Goal: Find specific page/section: Find specific page/section

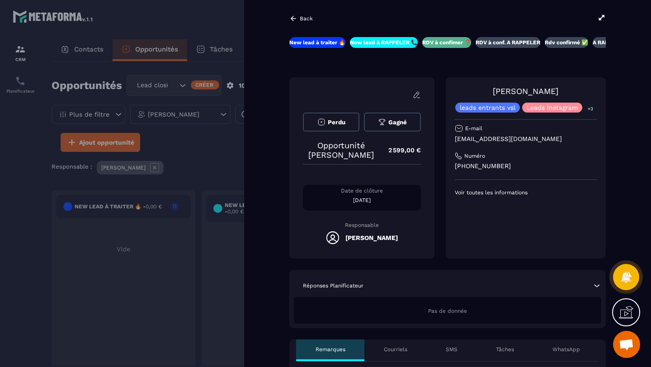
click at [294, 16] on icon at bounding box center [293, 18] width 8 height 8
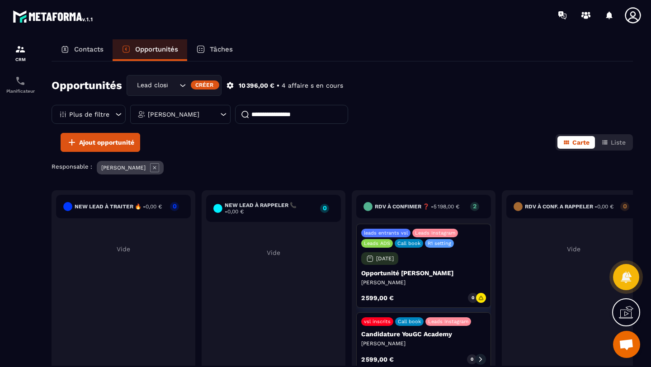
click at [378, 297] on p "2 599,00 €" at bounding box center [377, 298] width 33 height 6
click at [410, 287] on div "leads entrants vsl Leads Instagram Leads ADS Call book R1 setting [DATE] Opport…" at bounding box center [423, 266] width 135 height 84
click at [82, 48] on p "Contacts" at bounding box center [88, 49] width 29 height 8
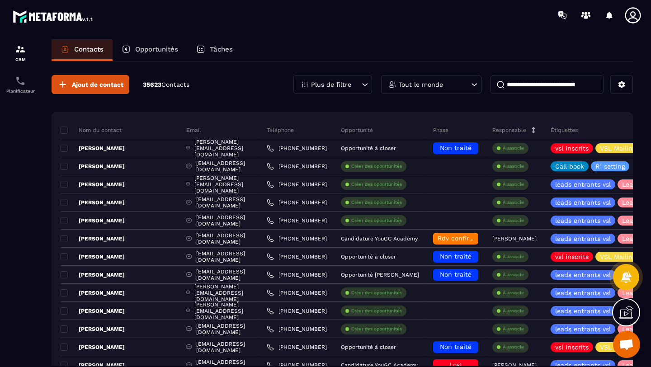
click at [23, 285] on div at bounding box center [20, 211] width 41 height 363
click at [4, 169] on div at bounding box center [20, 211] width 41 height 363
